Goal: Task Accomplishment & Management: Use online tool/utility

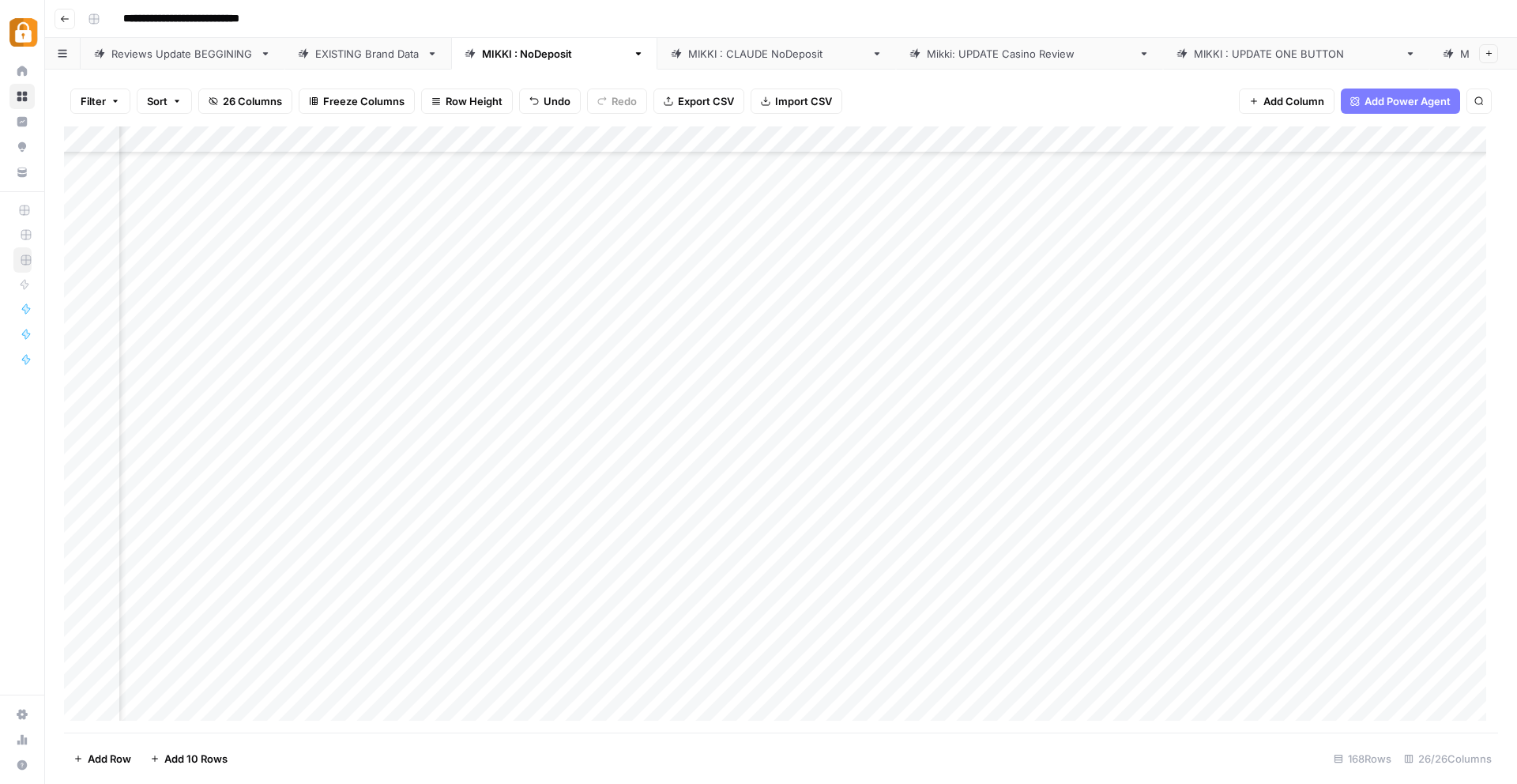
click at [166, 51] on div "Reviews Update BEGGINING" at bounding box center [183, 54] width 142 height 16
click at [185, 671] on div "Add Column" at bounding box center [781, 429] width 1434 height 606
click at [180, 670] on div "Add Column" at bounding box center [781, 429] width 1434 height 606
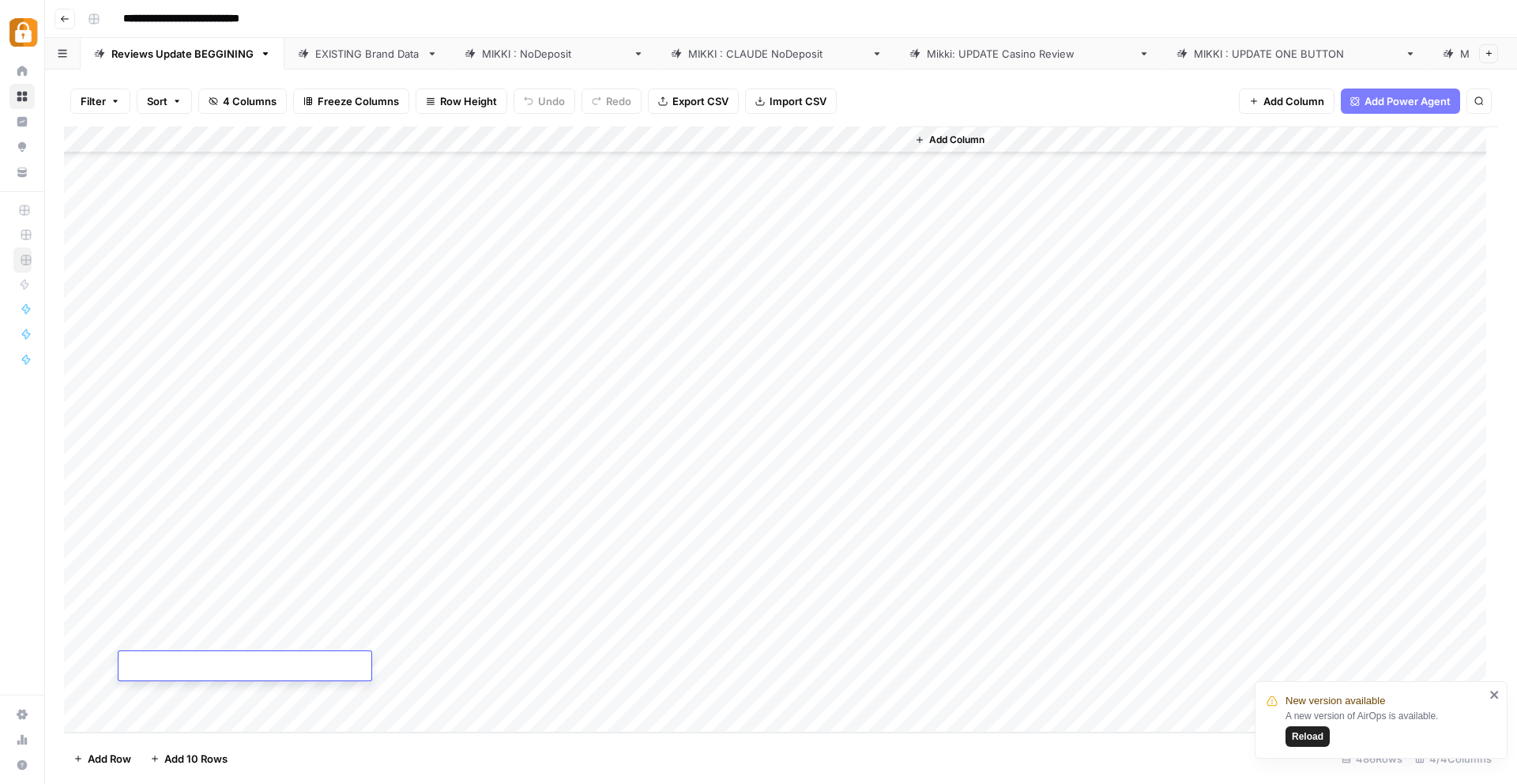
click at [295, 671] on textarea at bounding box center [245, 667] width 253 height 22
click at [297, 671] on textarea at bounding box center [245, 667] width 253 height 22
click at [344, 711] on div "Add Column" at bounding box center [781, 429] width 1434 height 606
click at [350, 665] on div "Add Column" at bounding box center [781, 429] width 1434 height 606
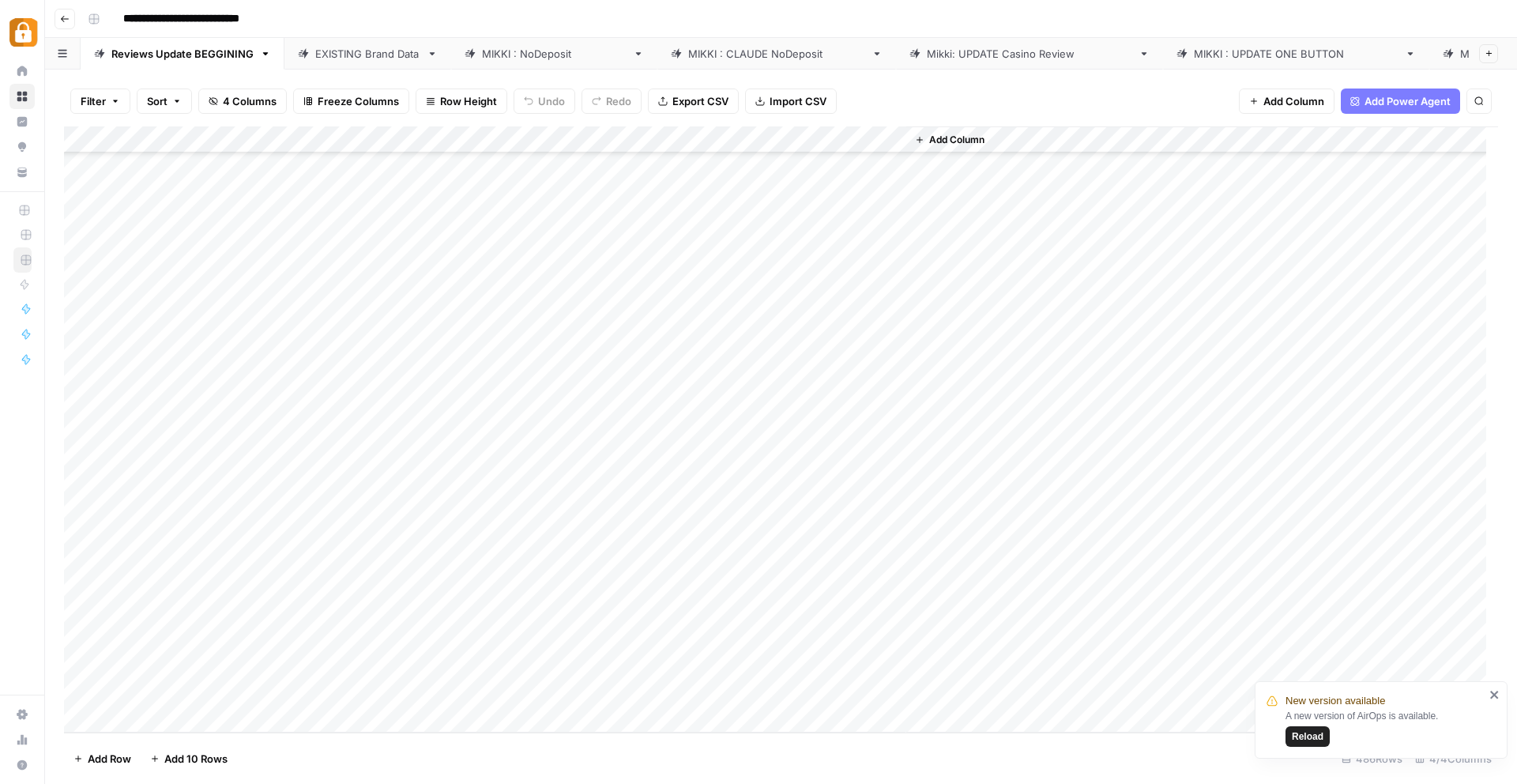
click at [350, 665] on div "Add Column" at bounding box center [781, 429] width 1434 height 606
type textarea "**********"
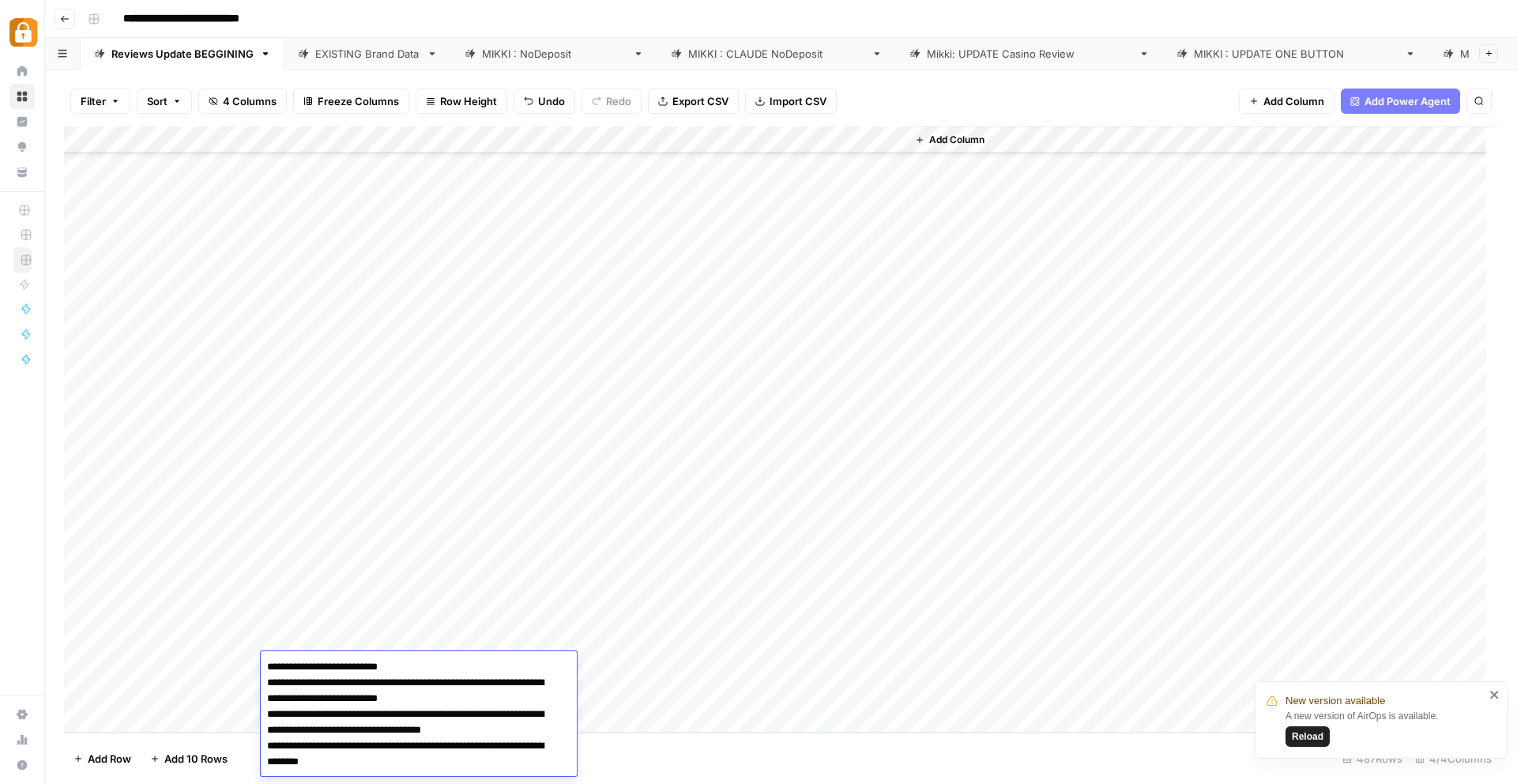
scroll to position [577, 0]
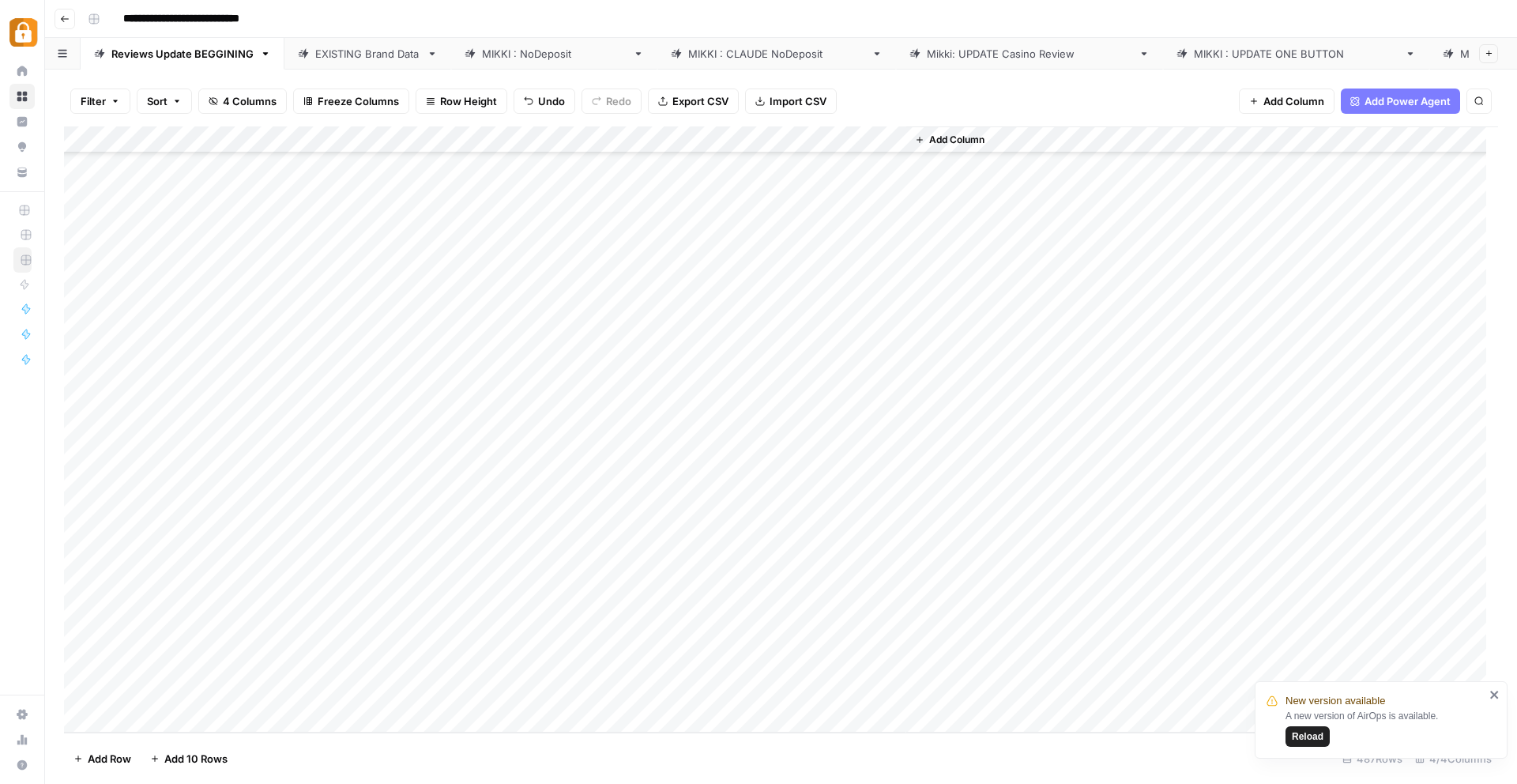
click at [142, 653] on div "Add Column" at bounding box center [781, 429] width 1434 height 606
click at [193, 640] on div "Add Column" at bounding box center [781, 429] width 1434 height 606
type textarea "*******"
click at [149, 676] on div "Add Column" at bounding box center [781, 429] width 1434 height 606
click at [144, 664] on div "Add Column" at bounding box center [781, 429] width 1434 height 606
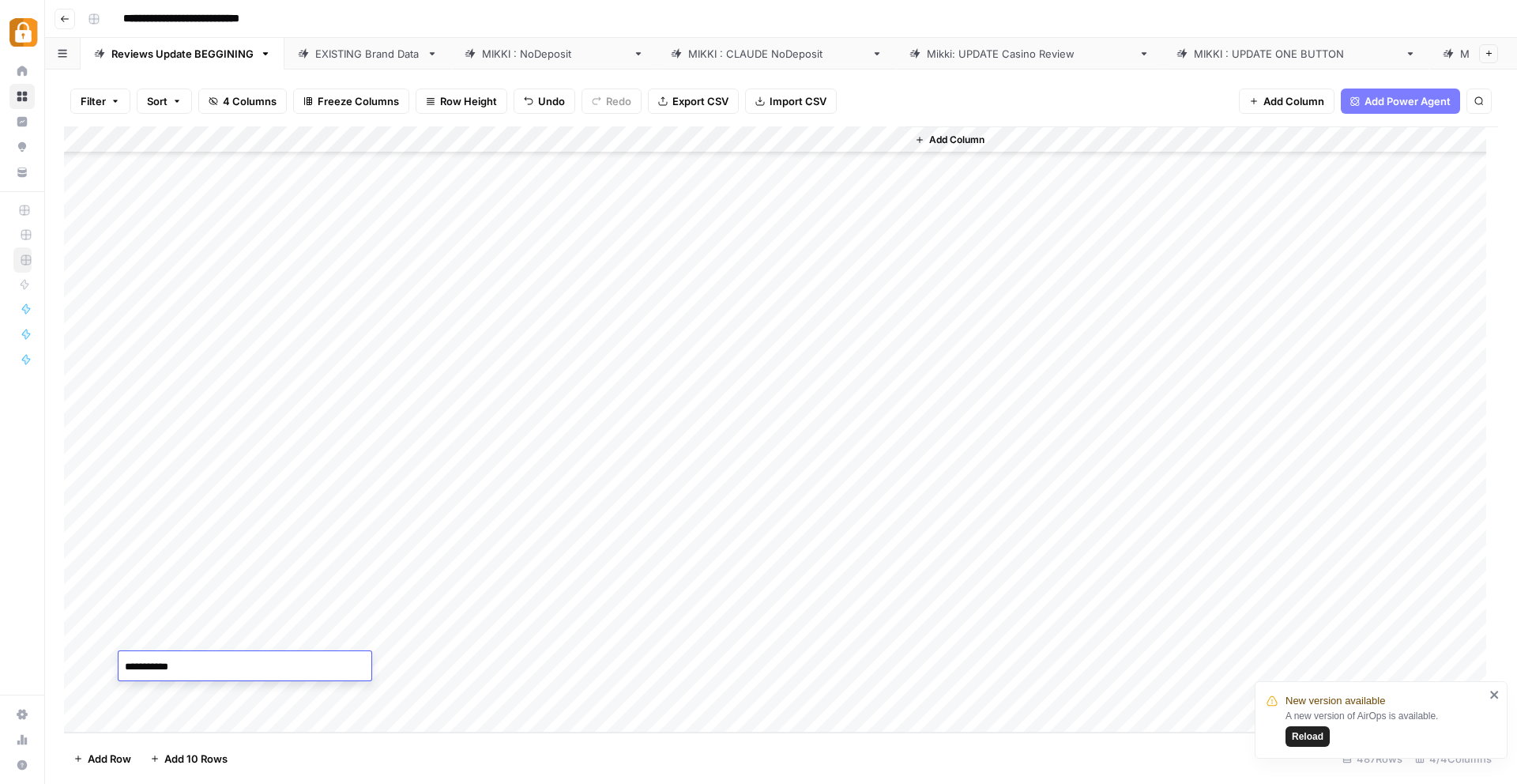
type textarea "**********"
click at [304, 672] on textarea "**********" at bounding box center [245, 667] width 253 height 22
click at [340, 698] on div "Add Column" at bounding box center [781, 429] width 1434 height 606
click at [337, 664] on div "Add Column" at bounding box center [781, 429] width 1434 height 606
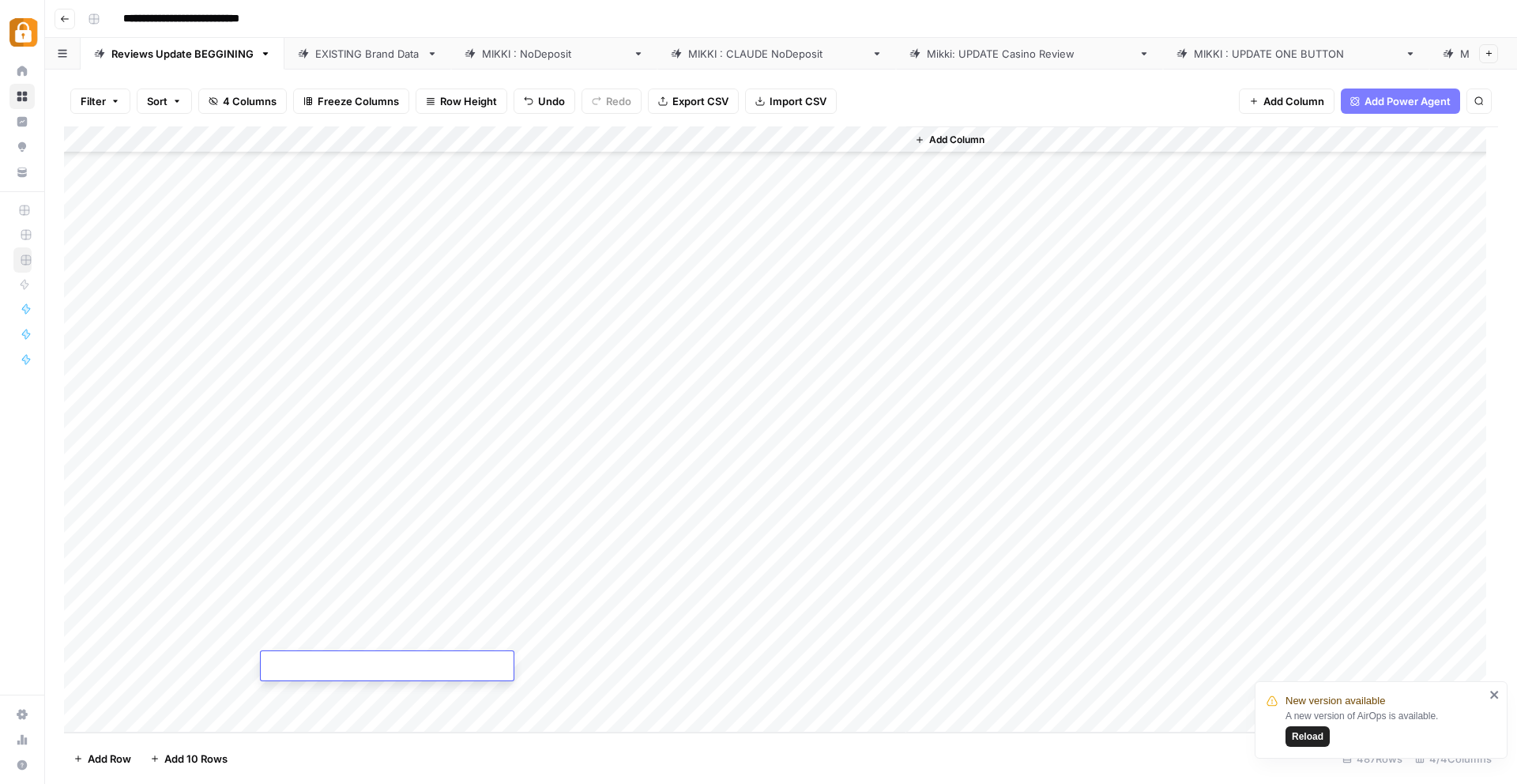
type textarea "**********"
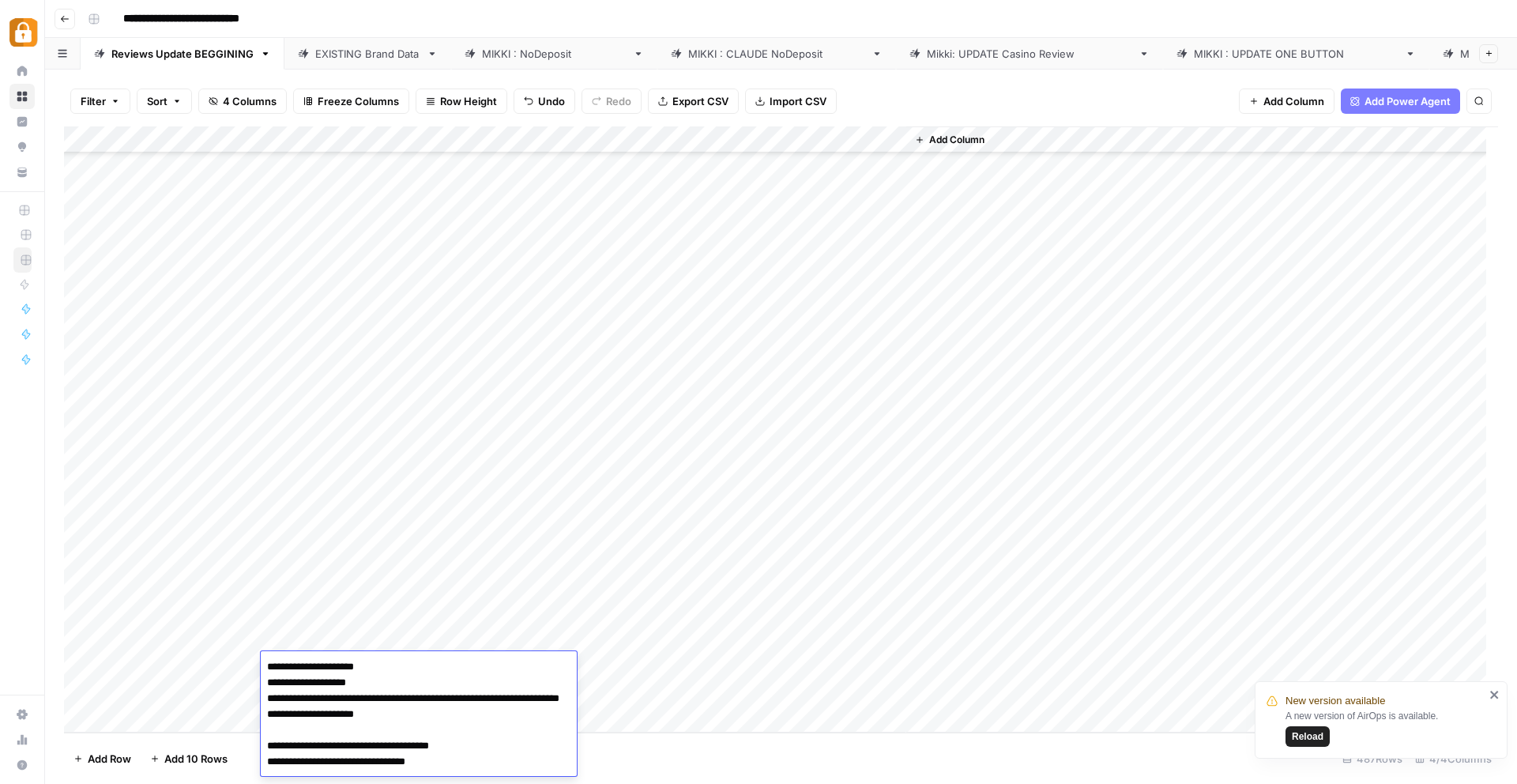
scroll to position [8, 0]
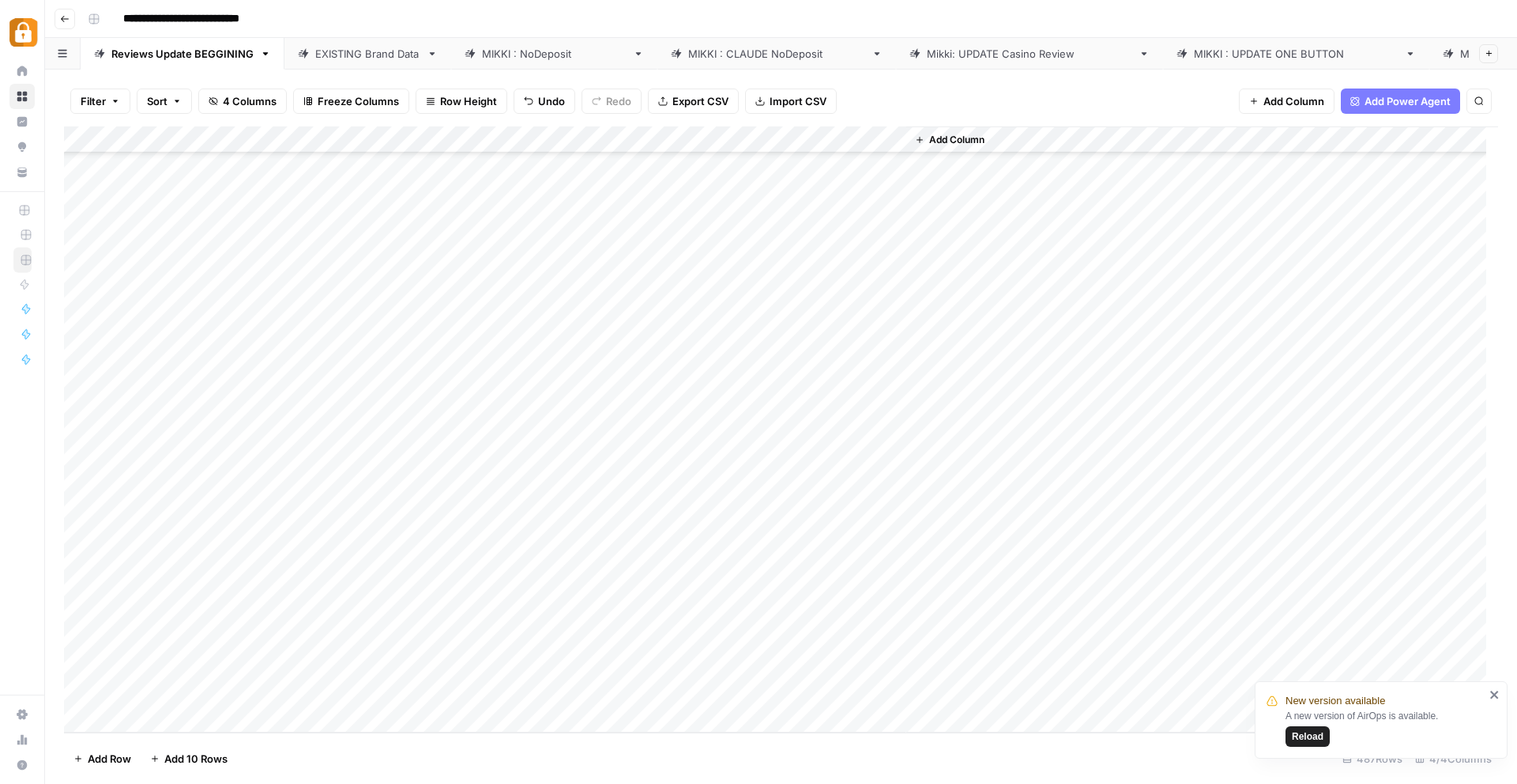
click at [586, 636] on div "Add Column" at bounding box center [781, 429] width 1434 height 606
click at [582, 665] on div "Add Column" at bounding box center [781, 429] width 1434 height 606
drag, startPoint x: 134, startPoint y: 629, endPoint x: 134, endPoint y: 659, distance: 30.0
click at [134, 659] on div "Add Column" at bounding box center [781, 429] width 1434 height 606
click at [501, 49] on div "[PERSON_NAME] : NoDeposit" at bounding box center [554, 54] width 144 height 16
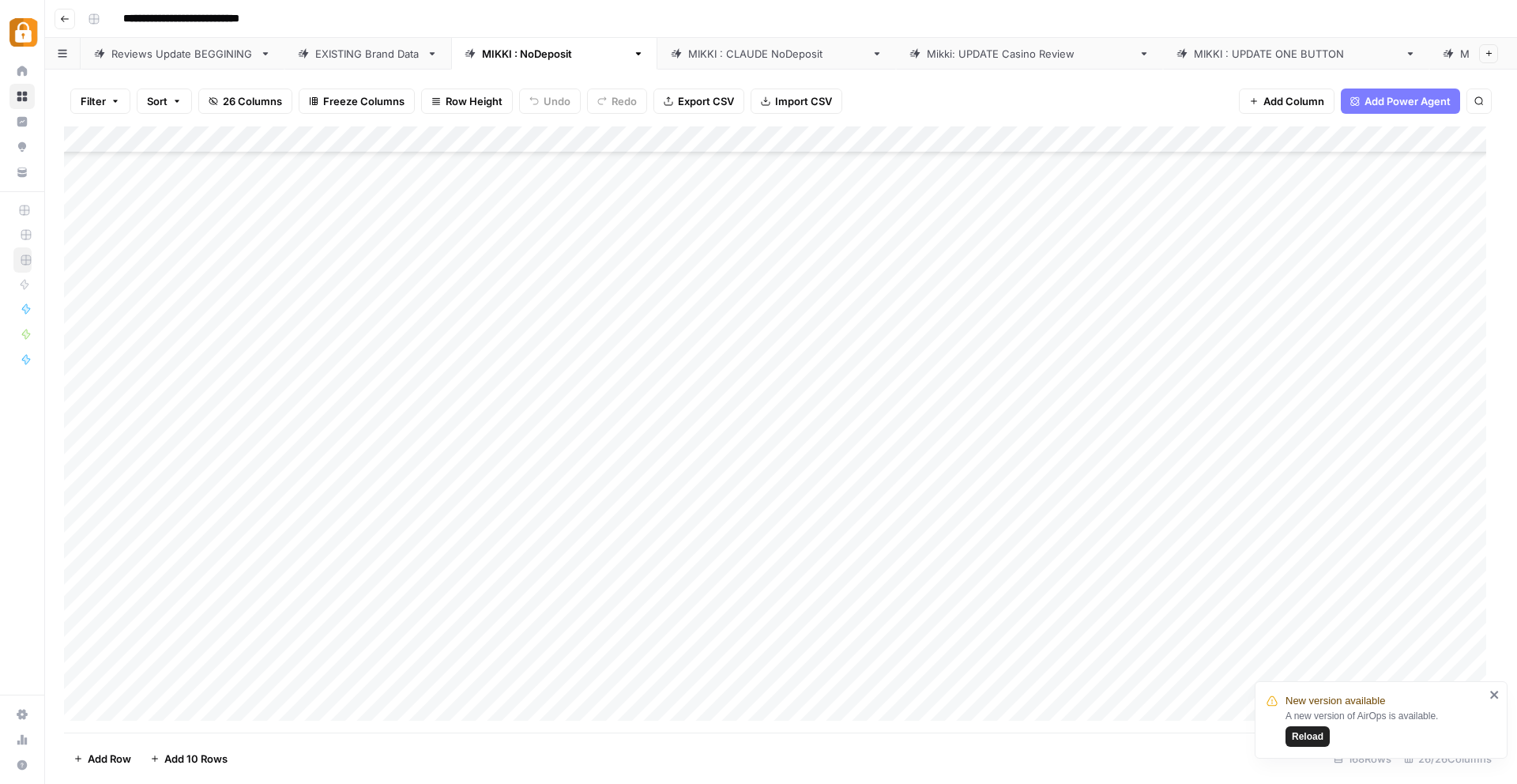
scroll to position [3971, 0]
click at [142, 702] on div "Add Column" at bounding box center [781, 429] width 1434 height 606
click at [153, 706] on div "Add Column" at bounding box center [781, 429] width 1434 height 606
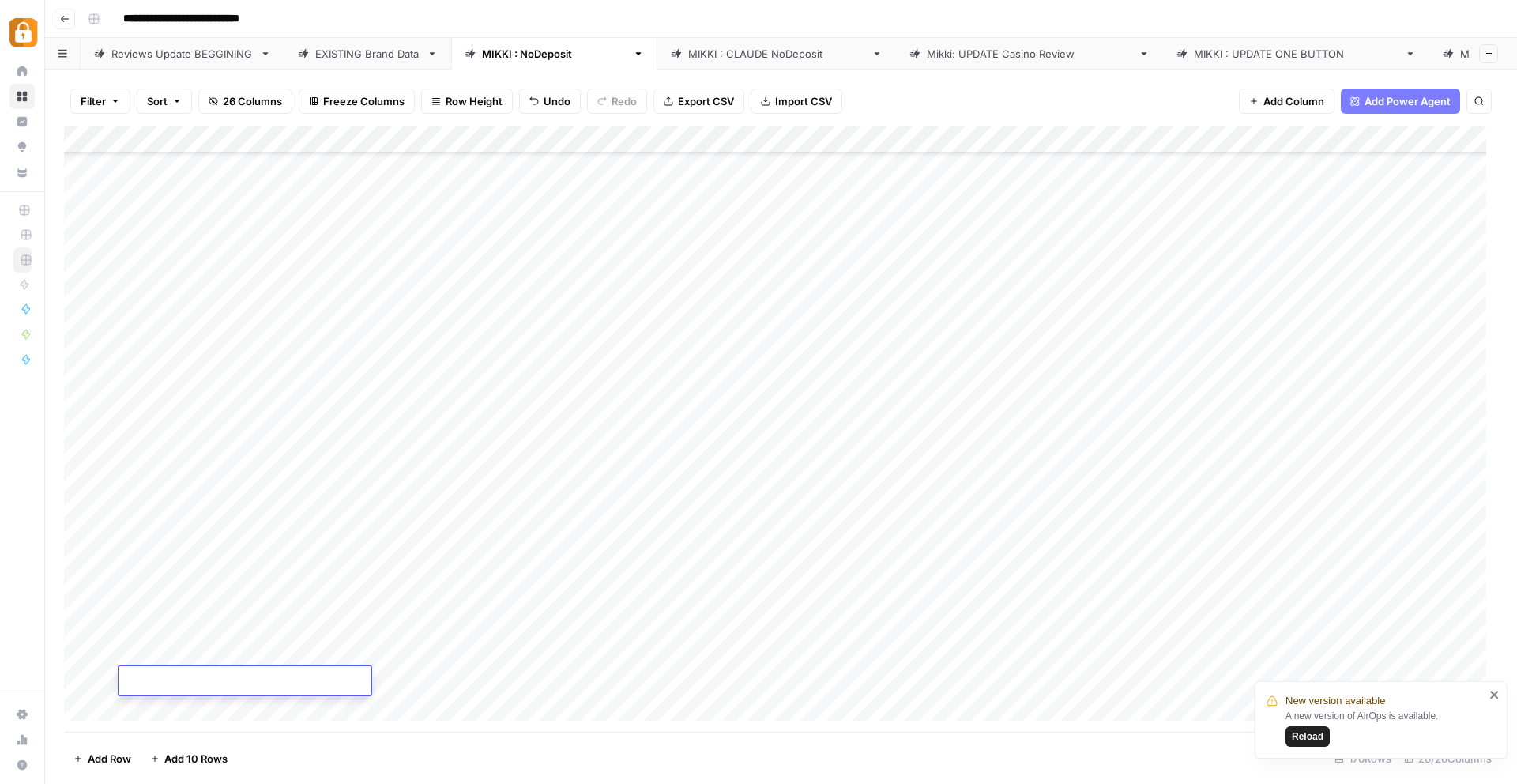
click at [560, 655] on div "Add Column" at bounding box center [781, 429] width 1434 height 606
drag, startPoint x: 275, startPoint y: 626, endPoint x: 434, endPoint y: 632, distance: 159.1
click at [434, 632] on div "Add Column" at bounding box center [781, 429] width 1434 height 606
drag, startPoint x: 538, startPoint y: 641, endPoint x: 533, endPoint y: 678, distance: 37.3
click at [533, 678] on div "Add Column" at bounding box center [781, 429] width 1434 height 606
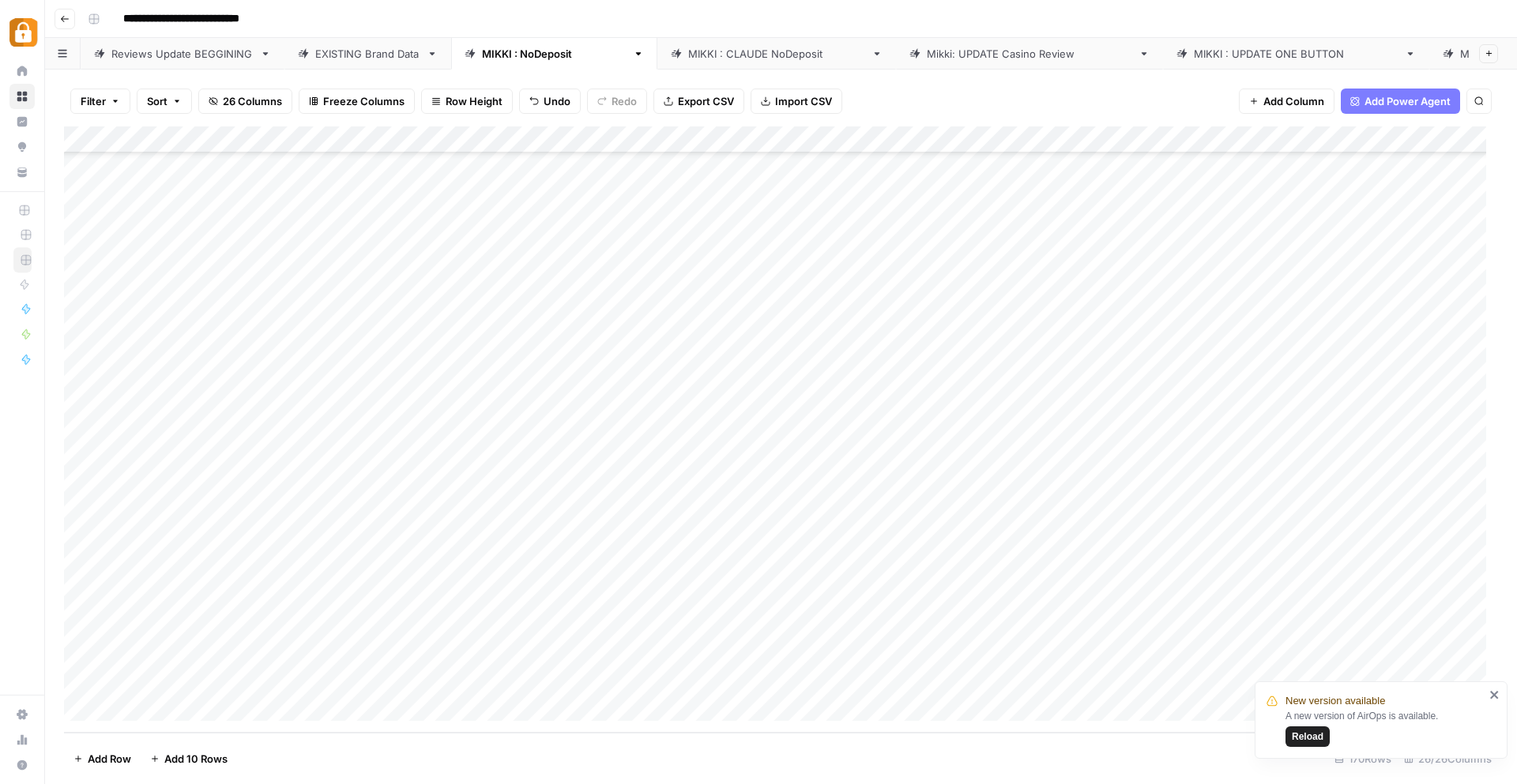
drag, startPoint x: 997, startPoint y: 627, endPoint x: 1243, endPoint y: 620, distance: 246.1
click at [1243, 620] on div "Add Column" at bounding box center [781, 429] width 1434 height 606
drag, startPoint x: 1333, startPoint y: 636, endPoint x: 1326, endPoint y: 676, distance: 40.6
click at [1326, 676] on div "Add Column" at bounding box center [781, 429] width 1434 height 606
click at [1497, 694] on icon "close" at bounding box center [1495, 694] width 11 height 13
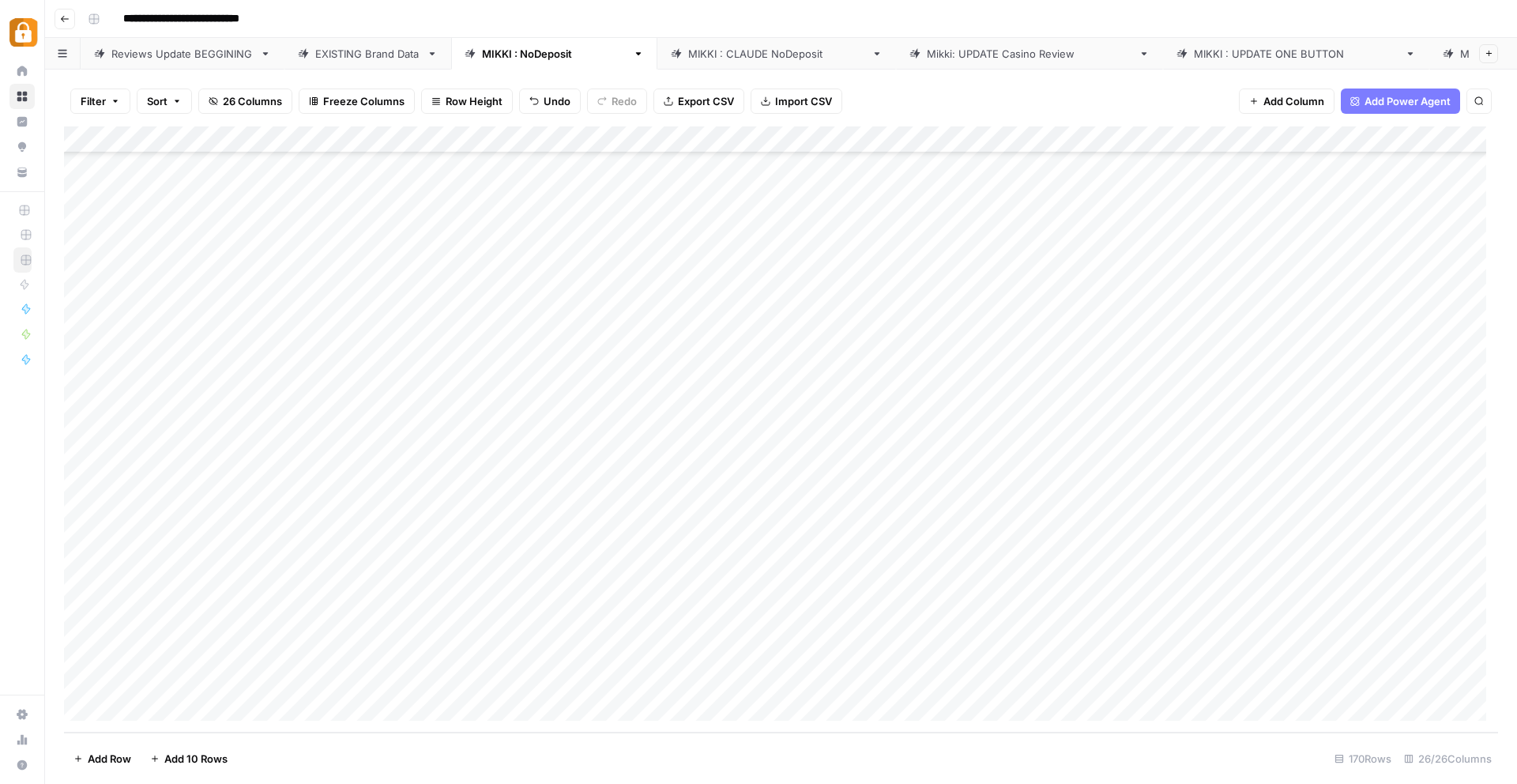
click at [1469, 651] on div "Add Column" at bounding box center [781, 429] width 1434 height 606
click at [1468, 682] on div "Add Column" at bounding box center [781, 429] width 1434 height 606
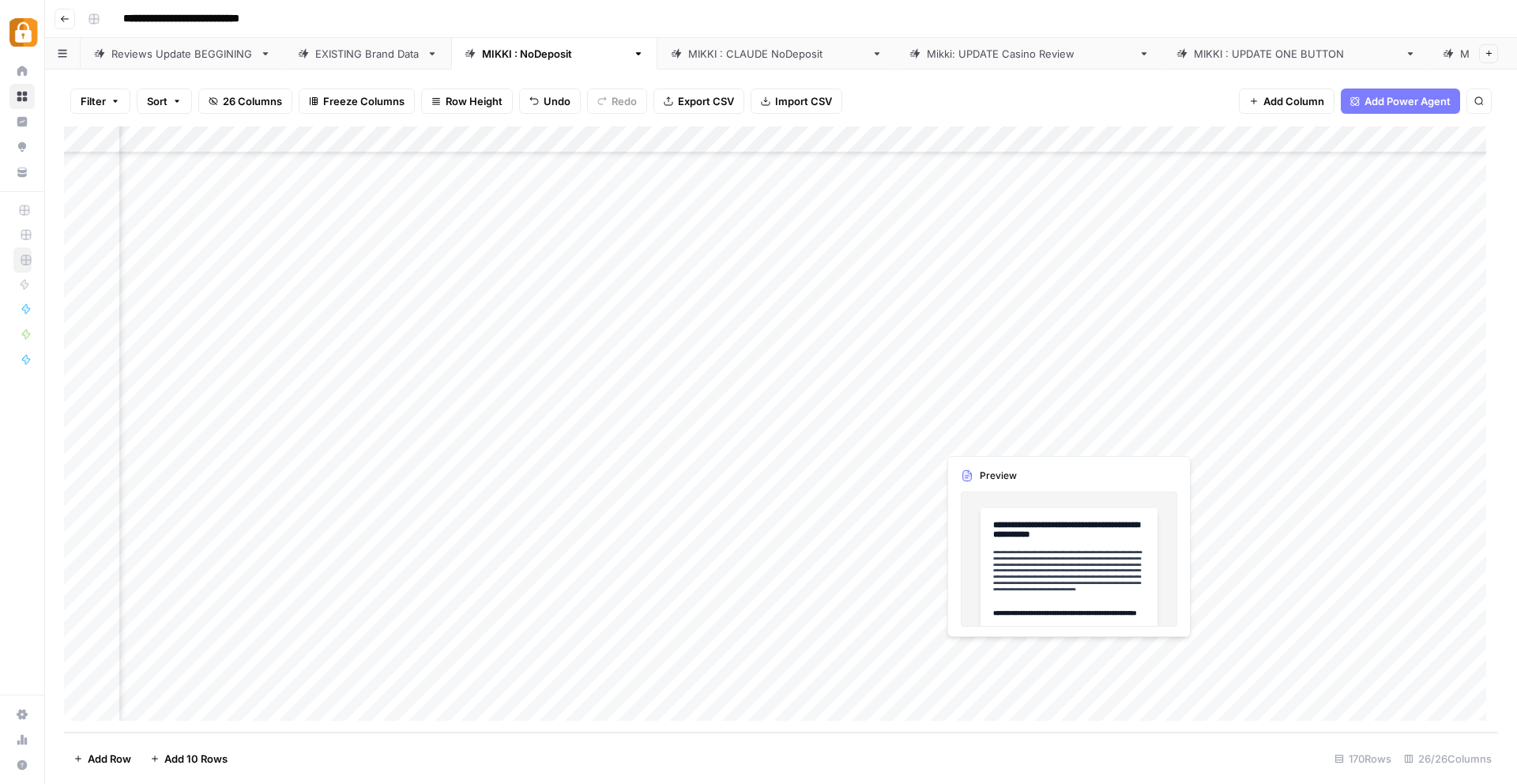
click at [1022, 649] on div "Add Column" at bounding box center [781, 429] width 1434 height 606
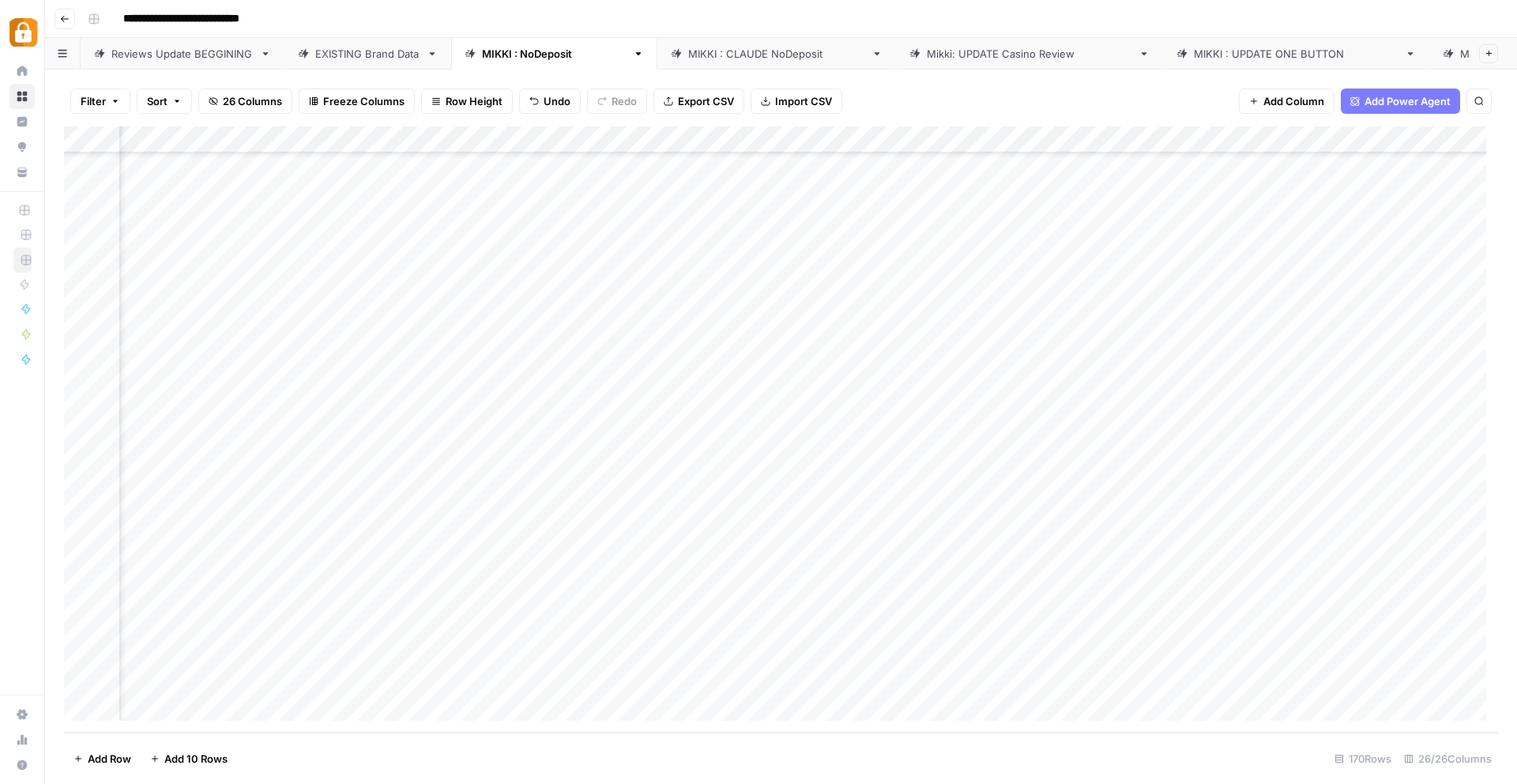
click at [1055, 649] on div "Add Column" at bounding box center [781, 429] width 1434 height 606
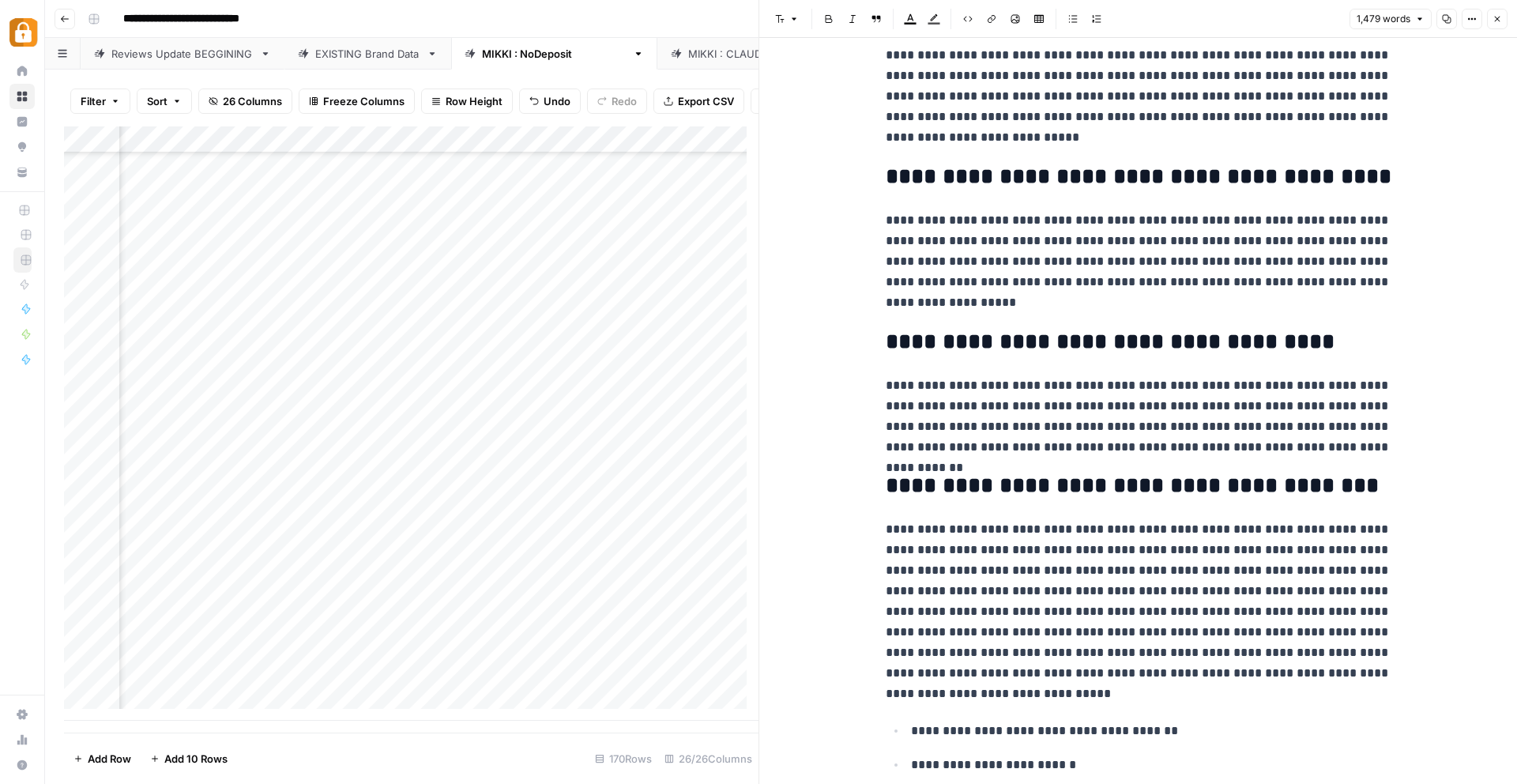
scroll to position [3413, 0]
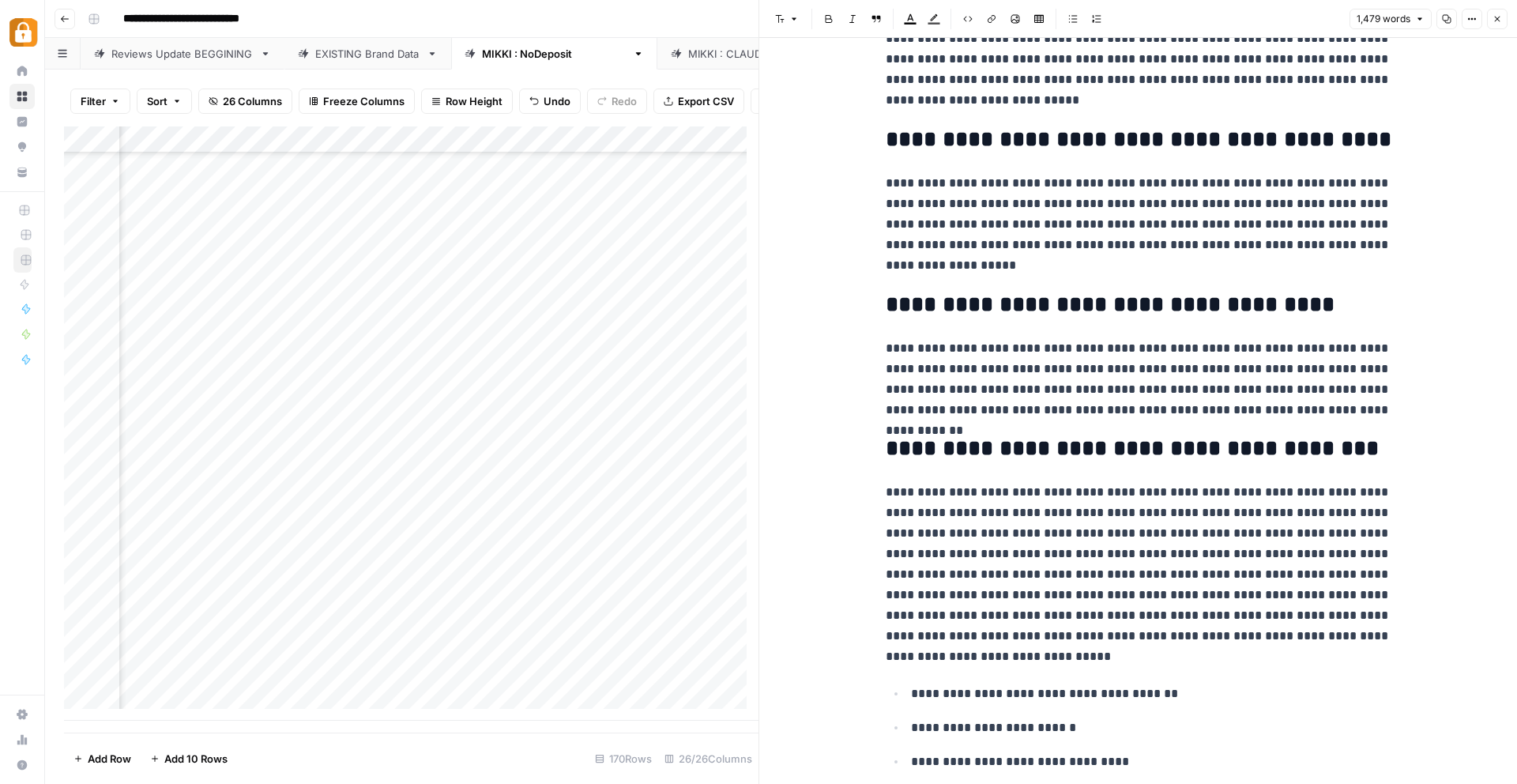
click at [1497, 12] on button "Close" at bounding box center [1497, 19] width 20 height 20
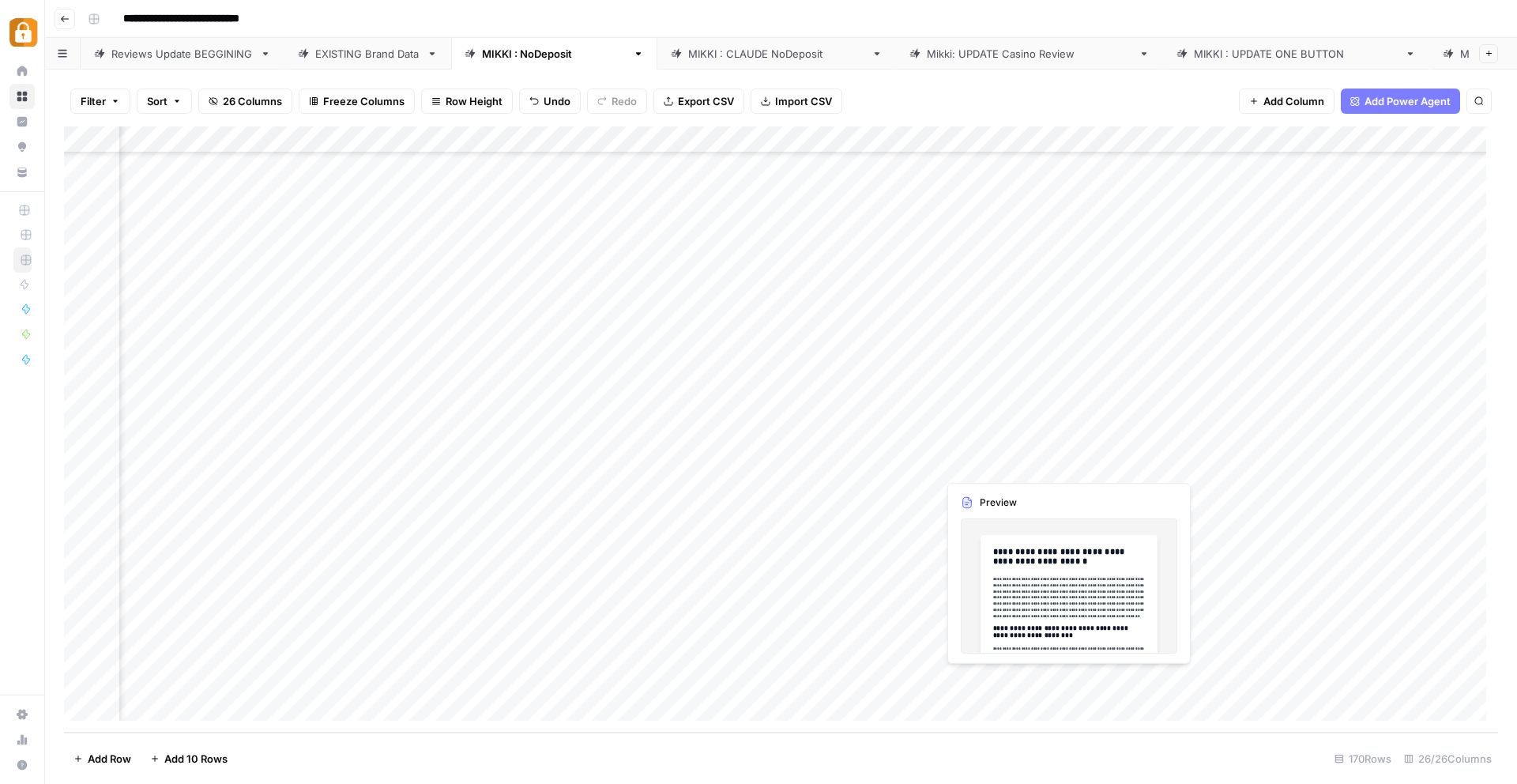
click at [976, 682] on div "Add Column" at bounding box center [781, 429] width 1434 height 606
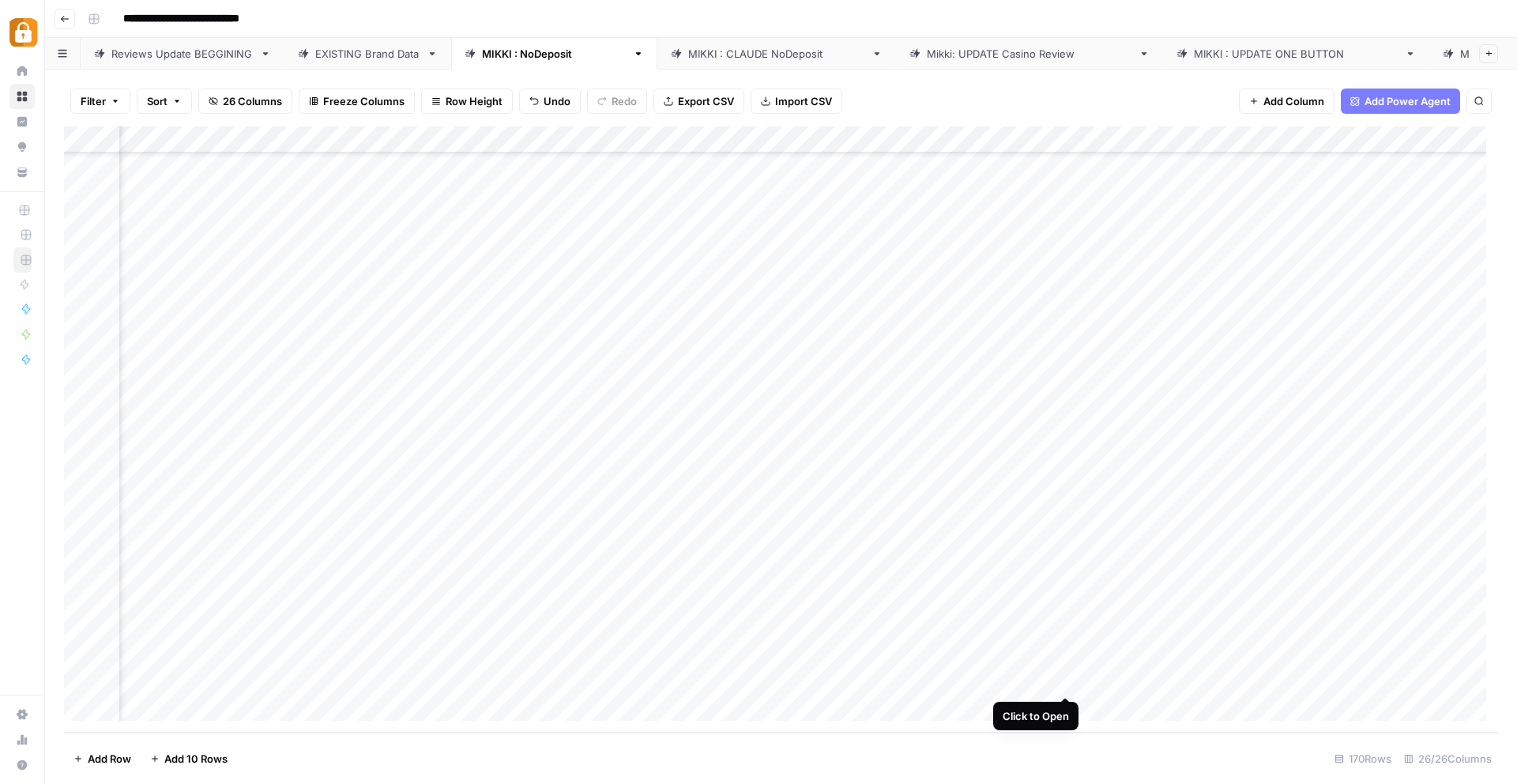
click at [1068, 681] on div "Add Column" at bounding box center [781, 429] width 1434 height 606
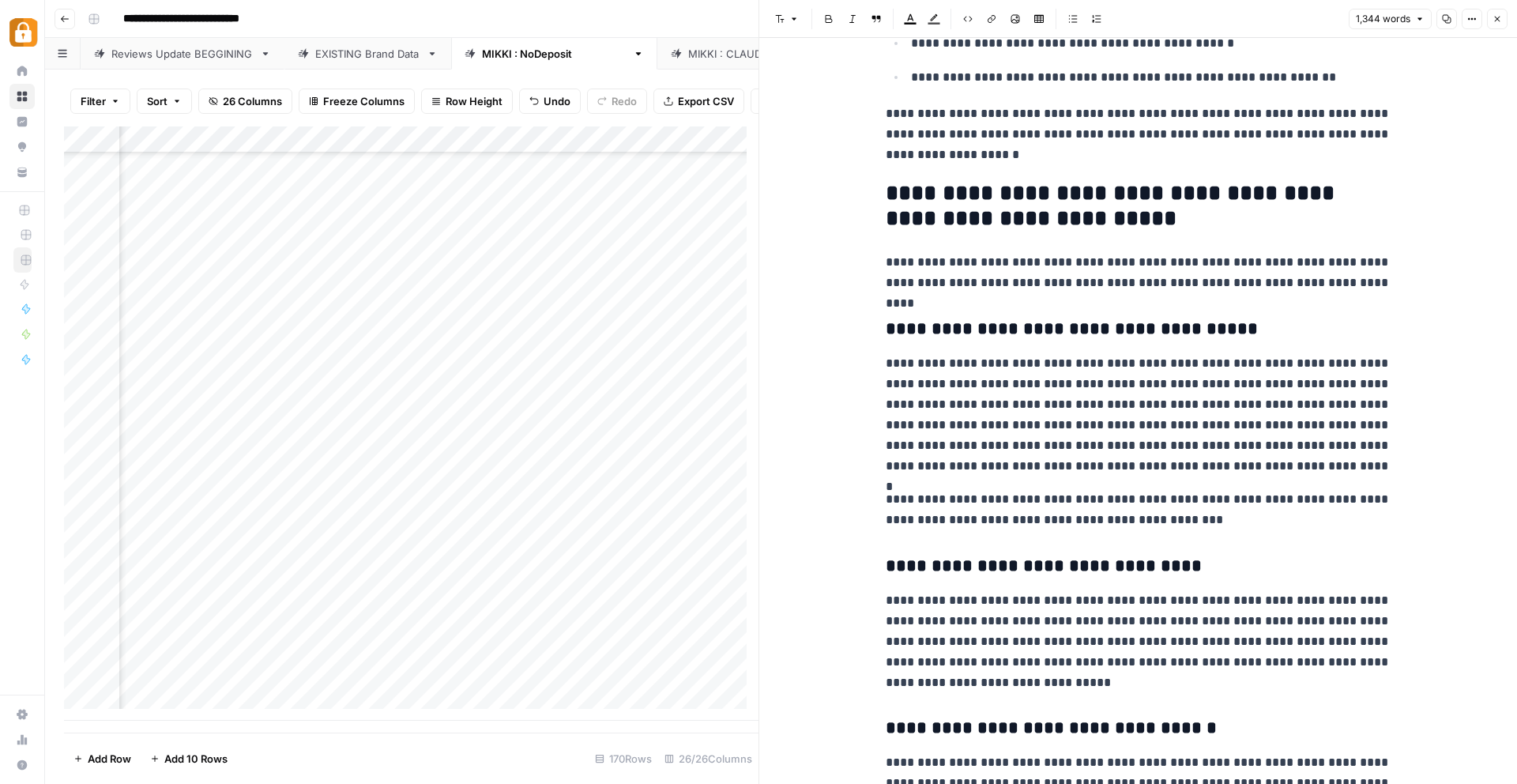
scroll to position [1107, 0]
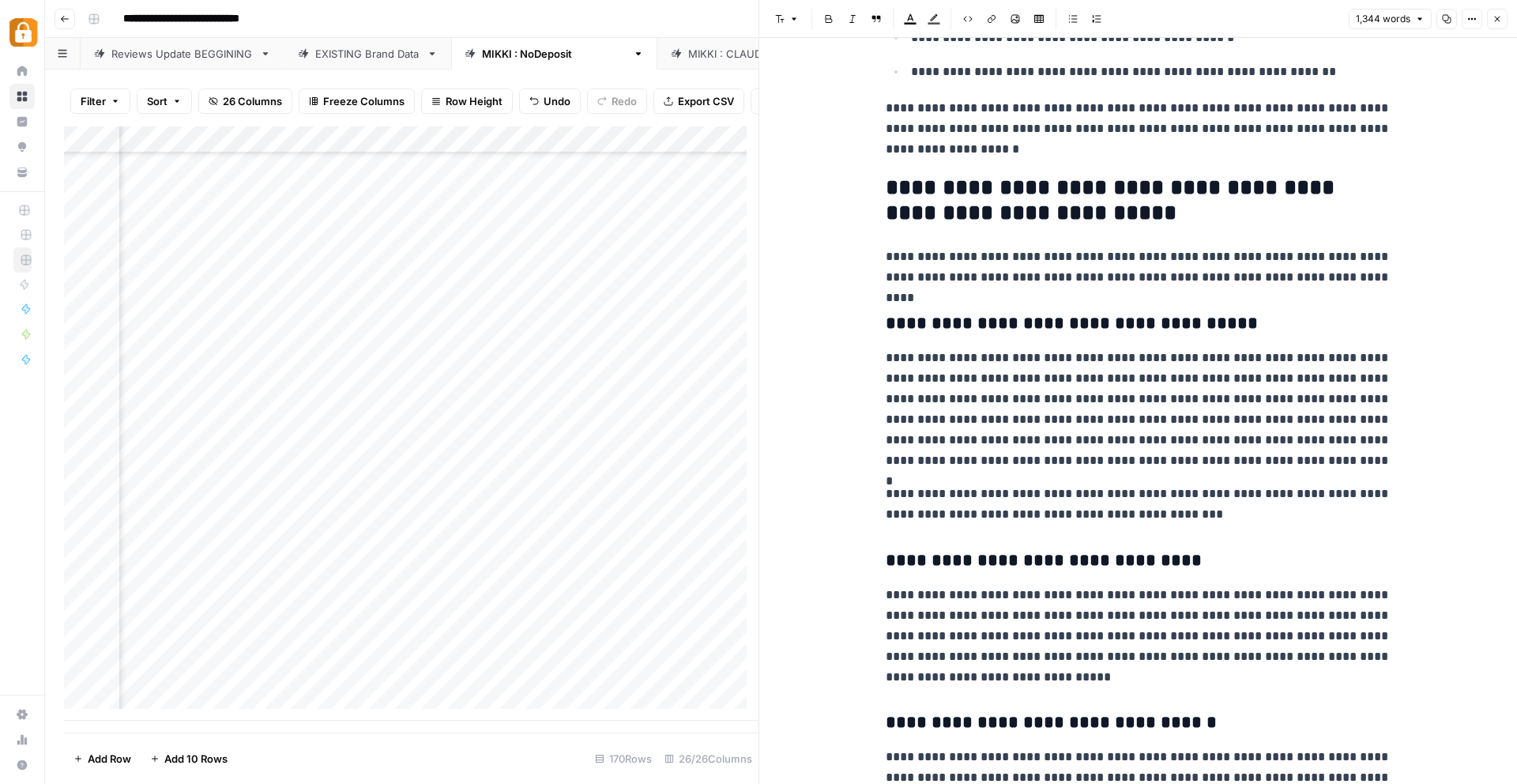
click at [1497, 15] on icon "button" at bounding box center [1497, 19] width 9 height 9
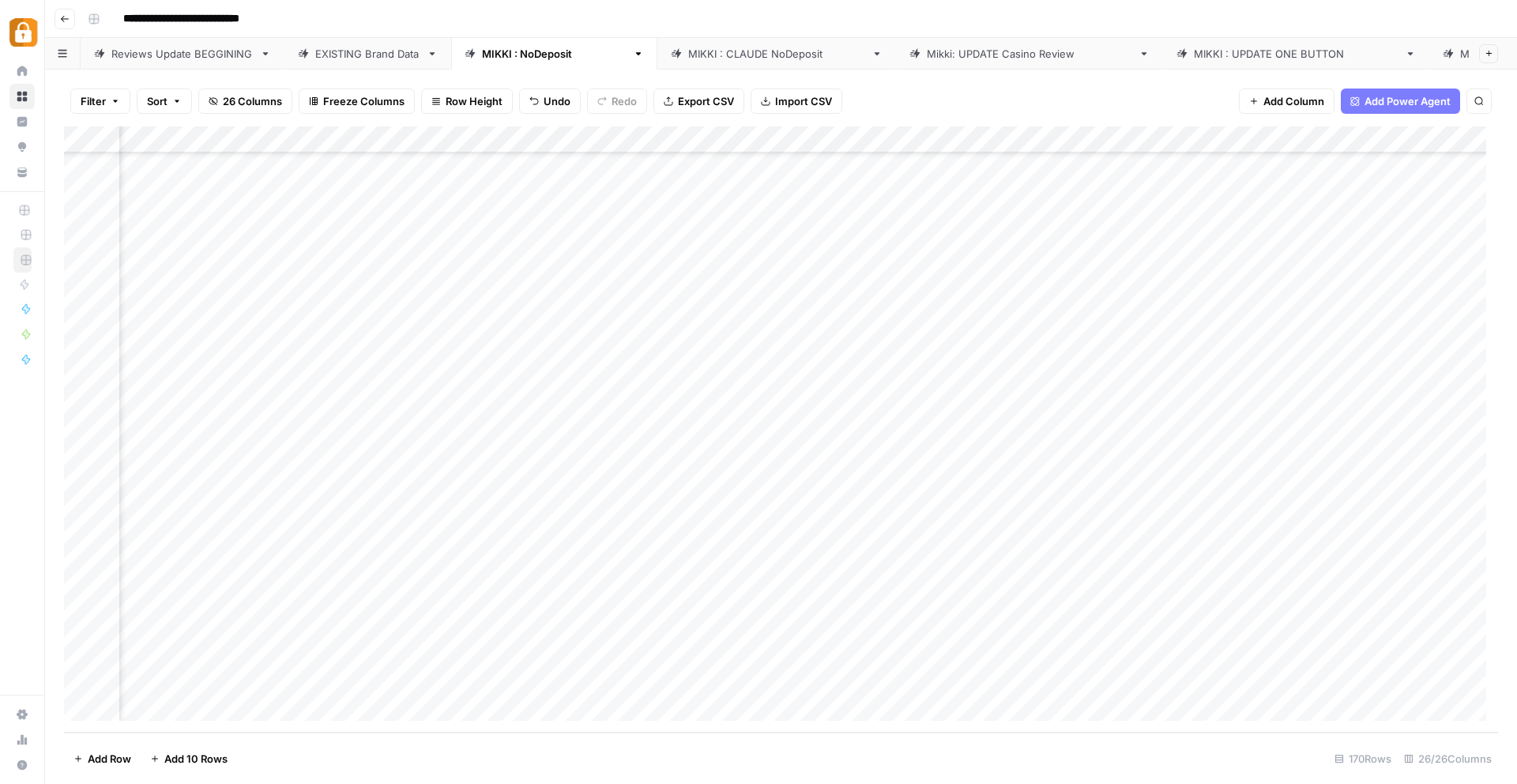
click at [1130, 648] on div "Add Column" at bounding box center [781, 429] width 1434 height 606
click at [1146, 678] on div "Add Column" at bounding box center [781, 429] width 1434 height 606
click at [1144, 651] on div "Add Column" at bounding box center [781, 429] width 1434 height 606
click at [1145, 682] on div "Add Column" at bounding box center [781, 429] width 1434 height 606
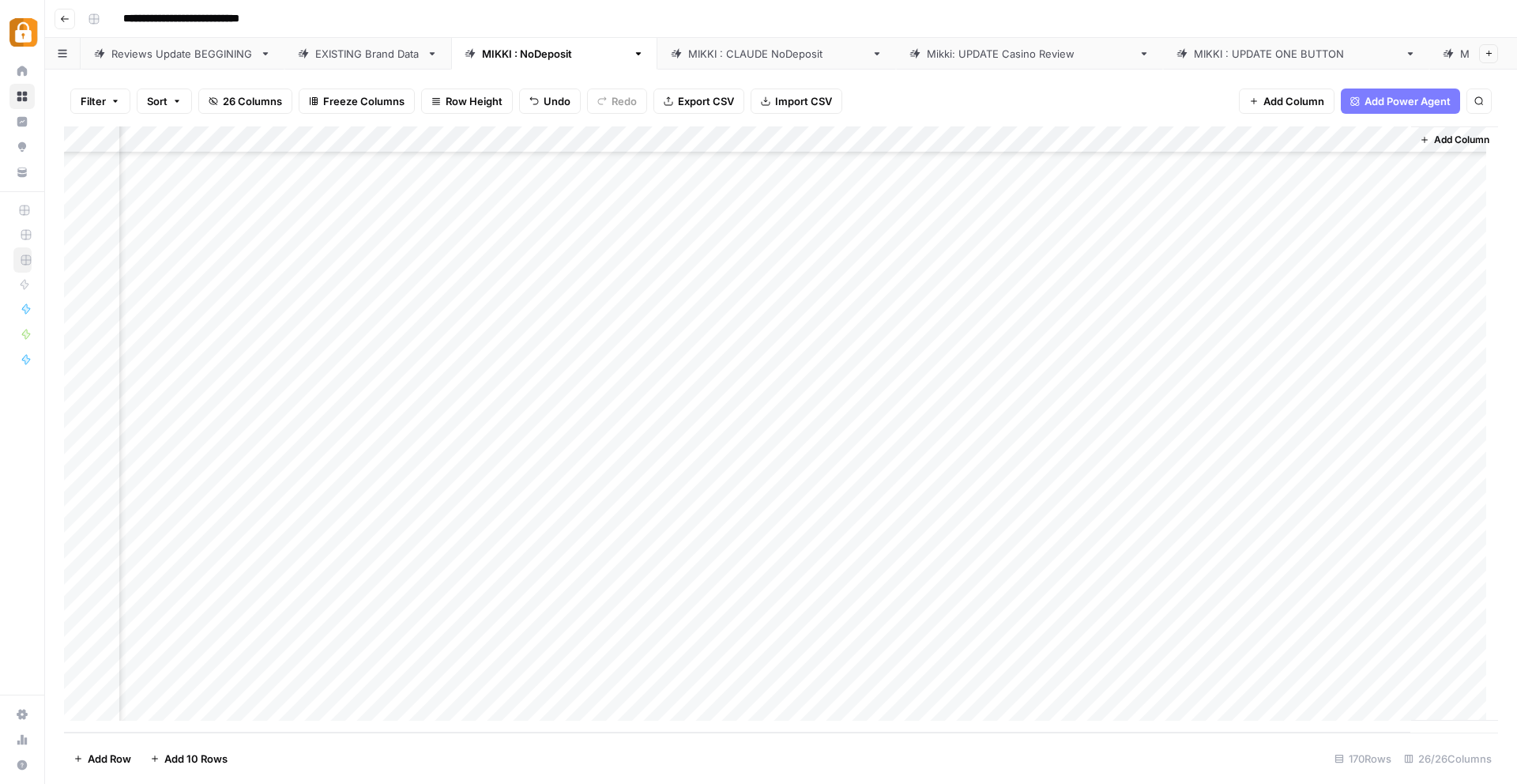
click at [1301, 653] on div "Add Column" at bounding box center [781, 429] width 1434 height 606
drag, startPoint x: 1323, startPoint y: 702, endPoint x: 1273, endPoint y: 687, distance: 52.2
click at [1273, 687] on textarea "**********" at bounding box center [1351, 679] width 316 height 70
